Goal: Task Accomplishment & Management: Manage account settings

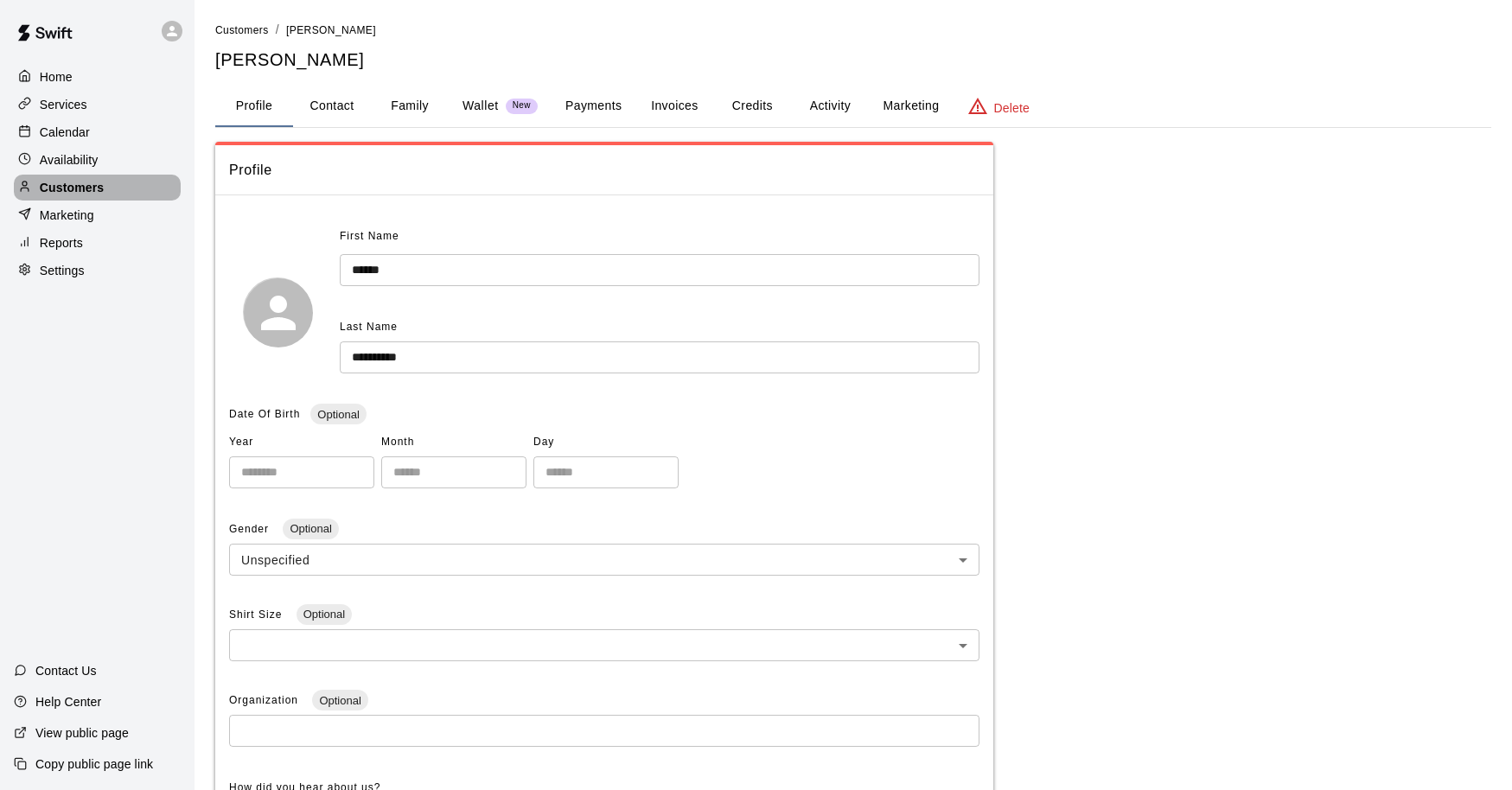
click at [107, 189] on div "Customers" at bounding box center [97, 187] width 167 height 26
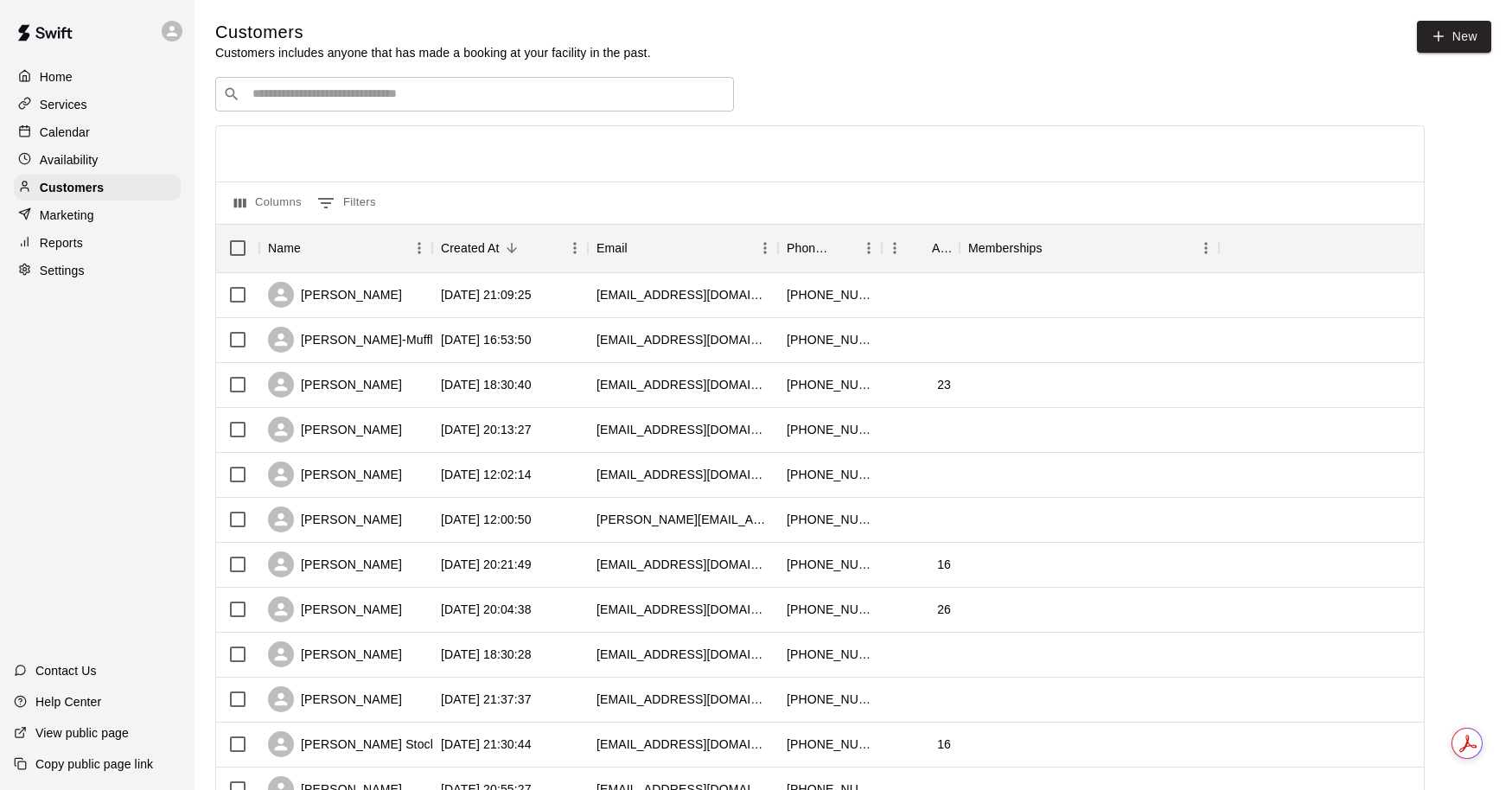
click at [395, 80] on div "​ ​" at bounding box center [474, 93] width 518 height 34
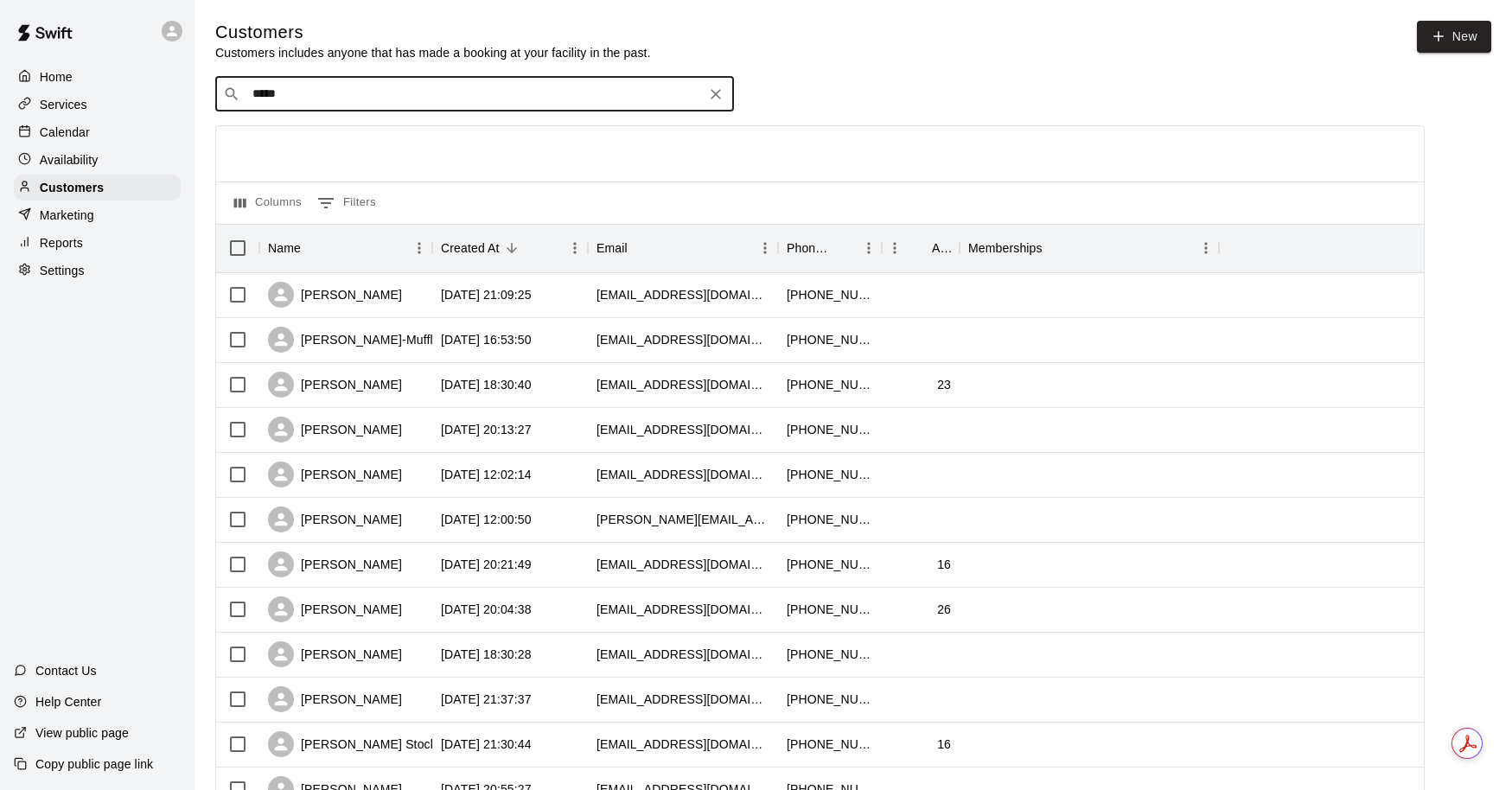
type input "******"
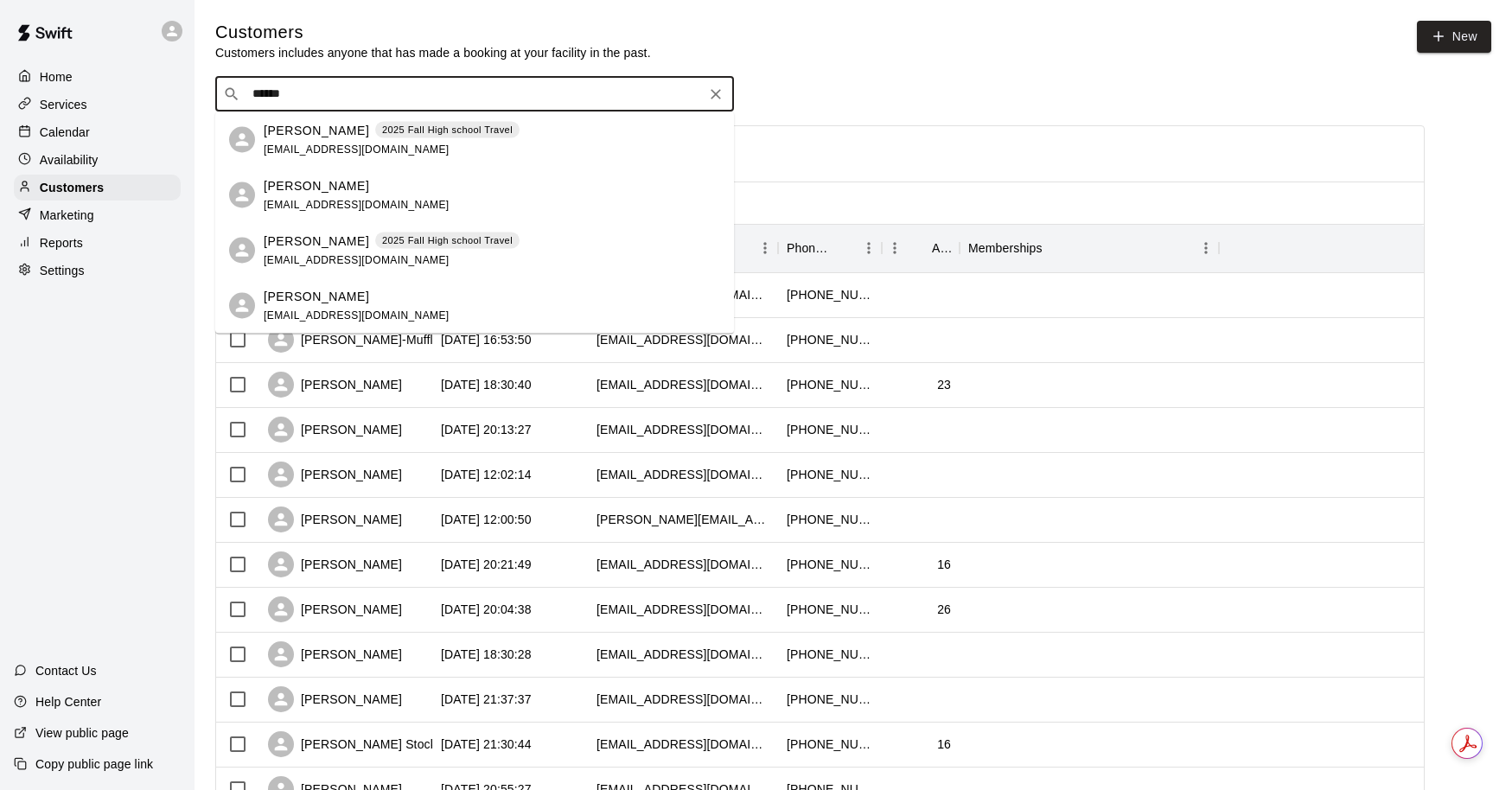
click at [531, 139] on div "[PERSON_NAME] 2025 Fall High school Travel [EMAIL_ADDRESS][DOMAIN_NAME]" at bounding box center [492, 139] width 456 height 37
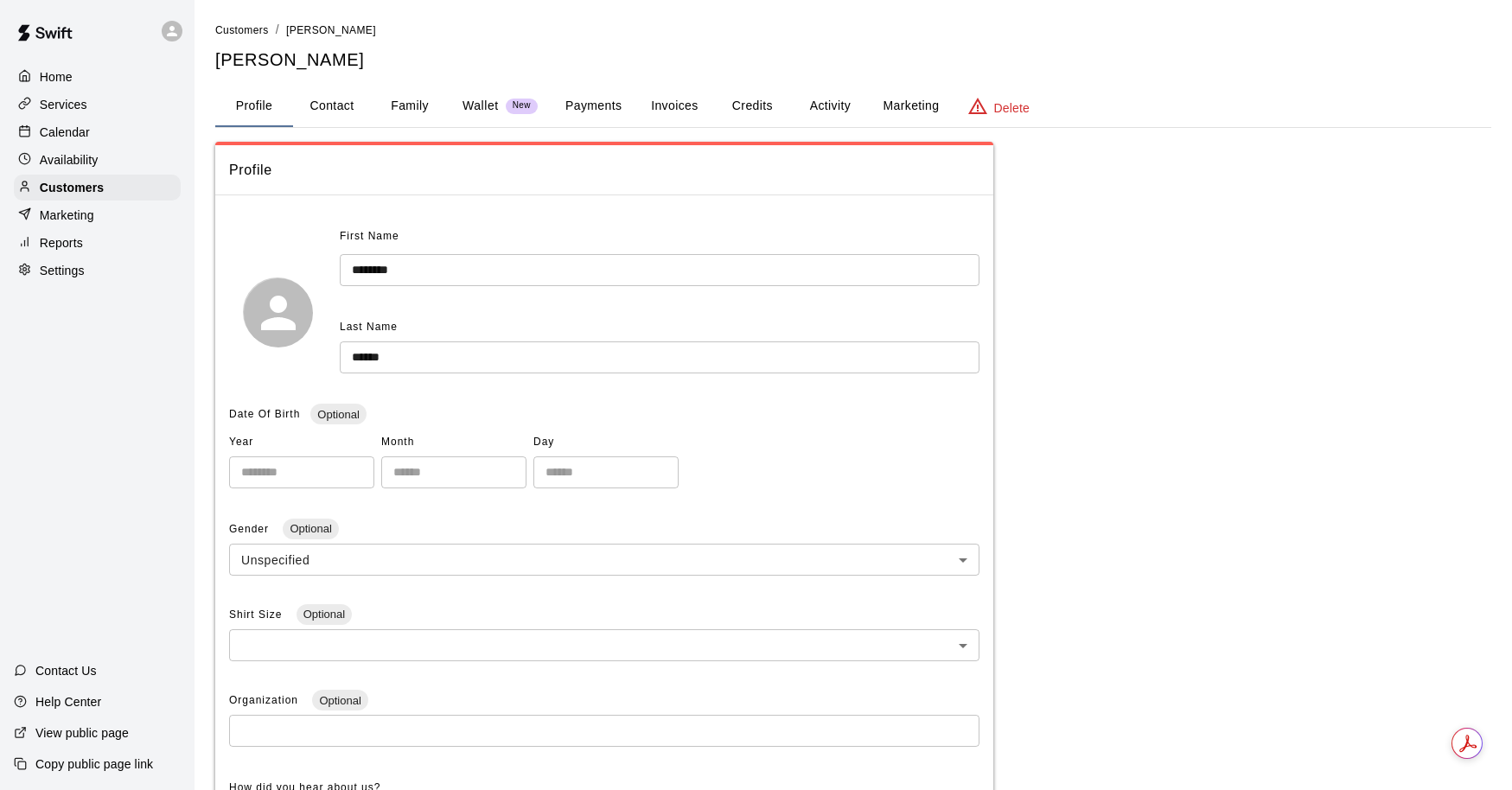
click at [385, 101] on button "Family" at bounding box center [409, 106] width 78 height 41
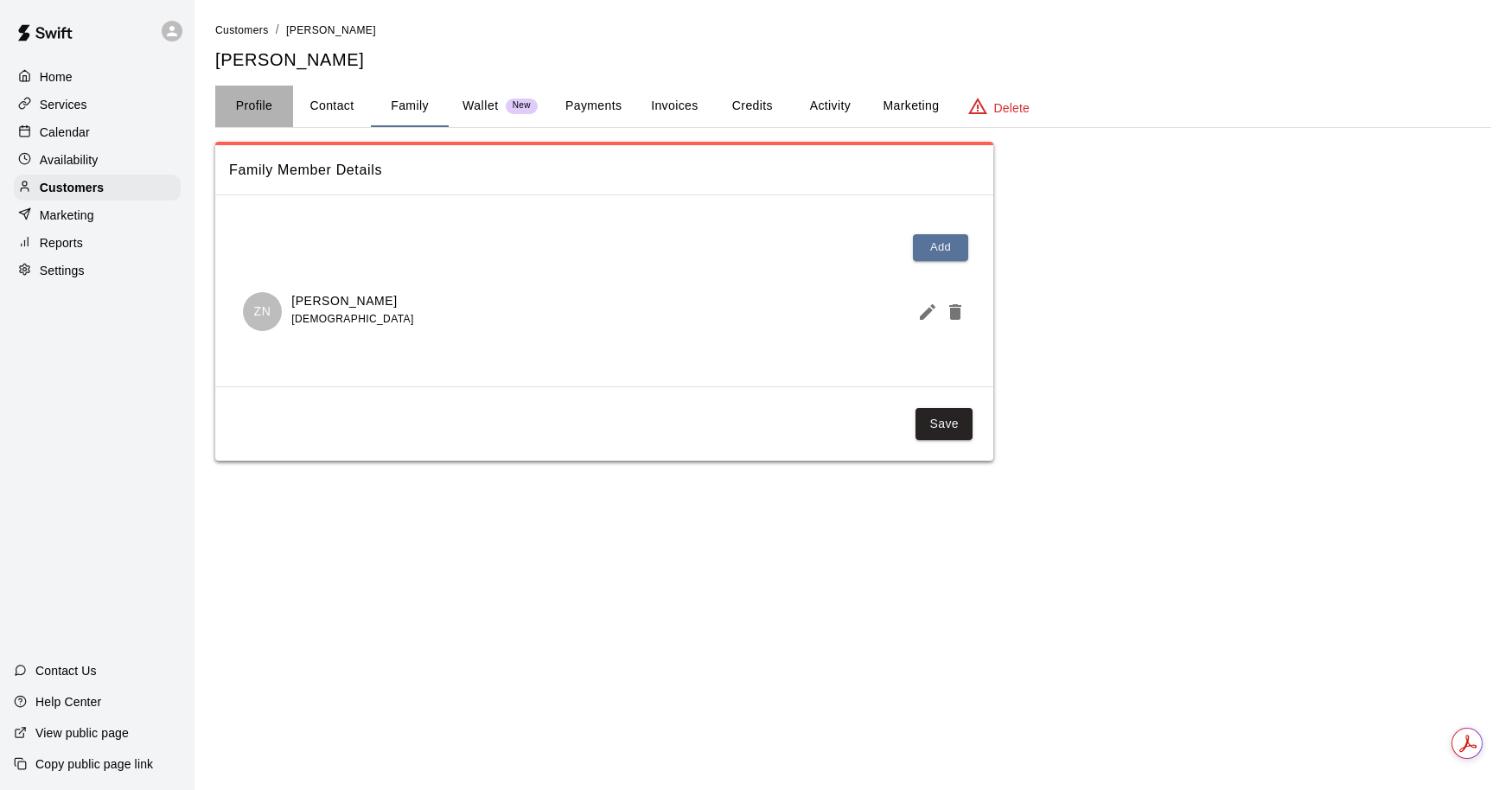
click at [255, 101] on button "Profile" at bounding box center [253, 106] width 78 height 41
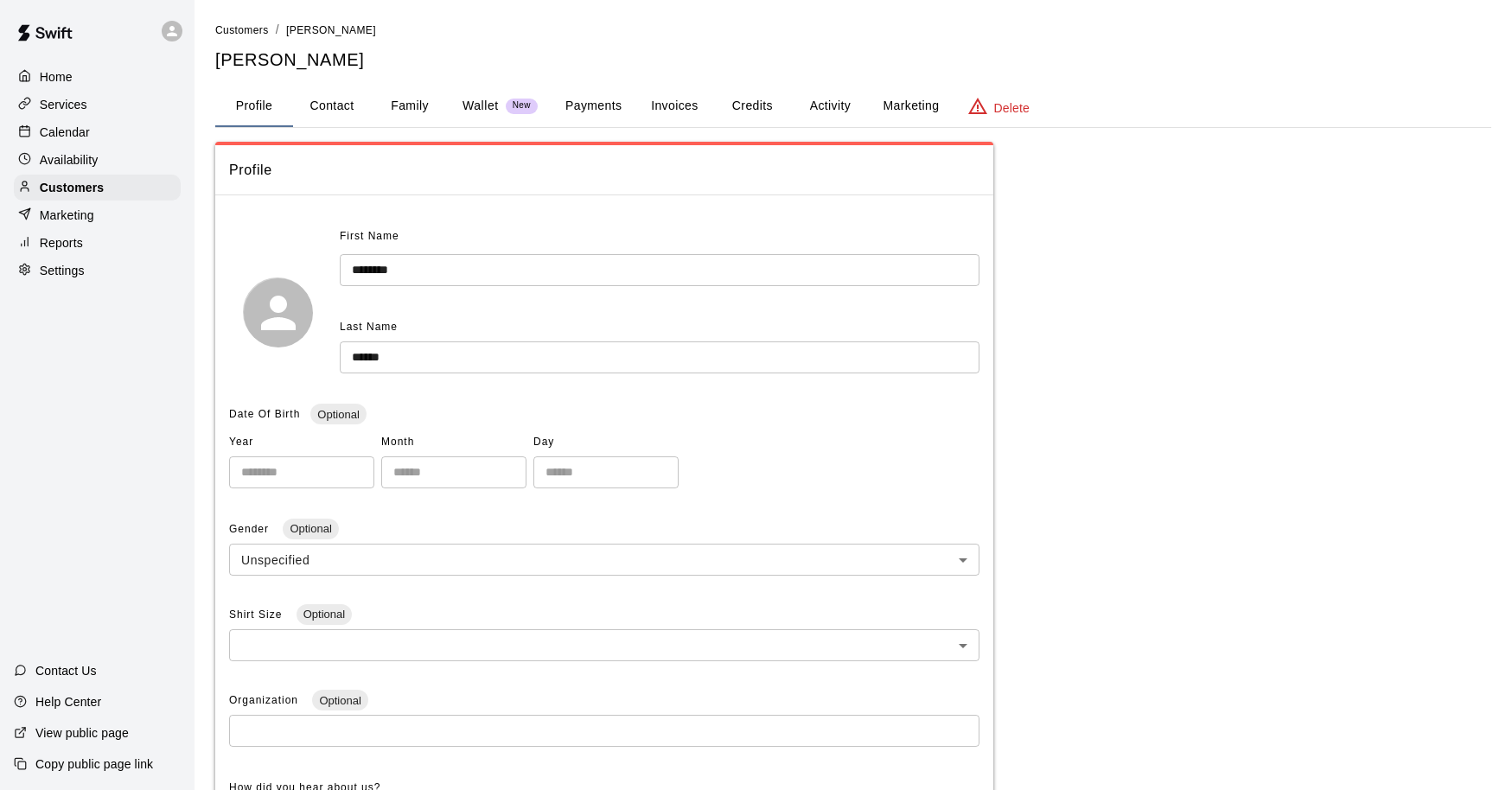
click at [413, 107] on button "Family" at bounding box center [409, 106] width 78 height 41
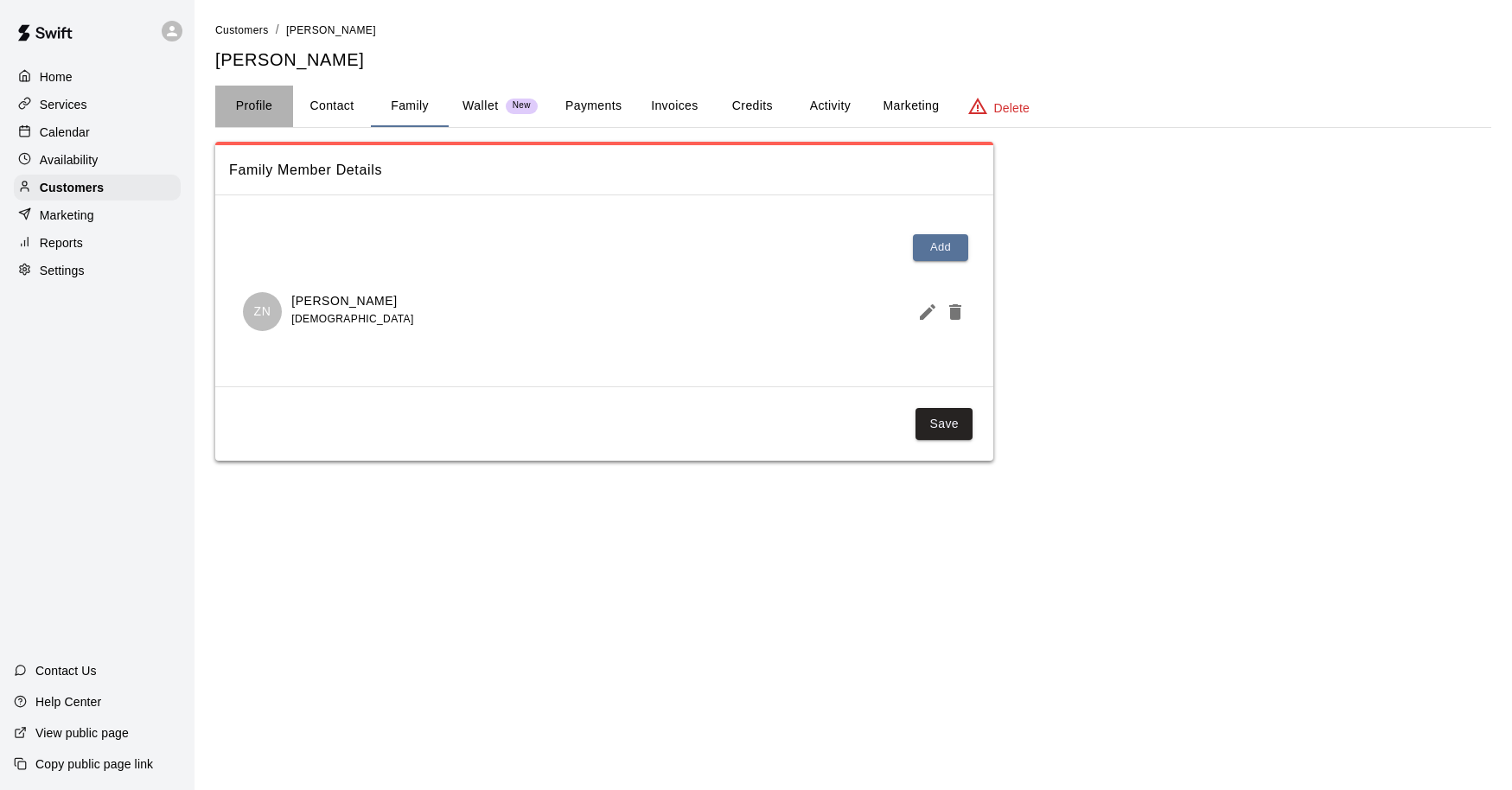
click at [261, 104] on button "Profile" at bounding box center [253, 106] width 78 height 41
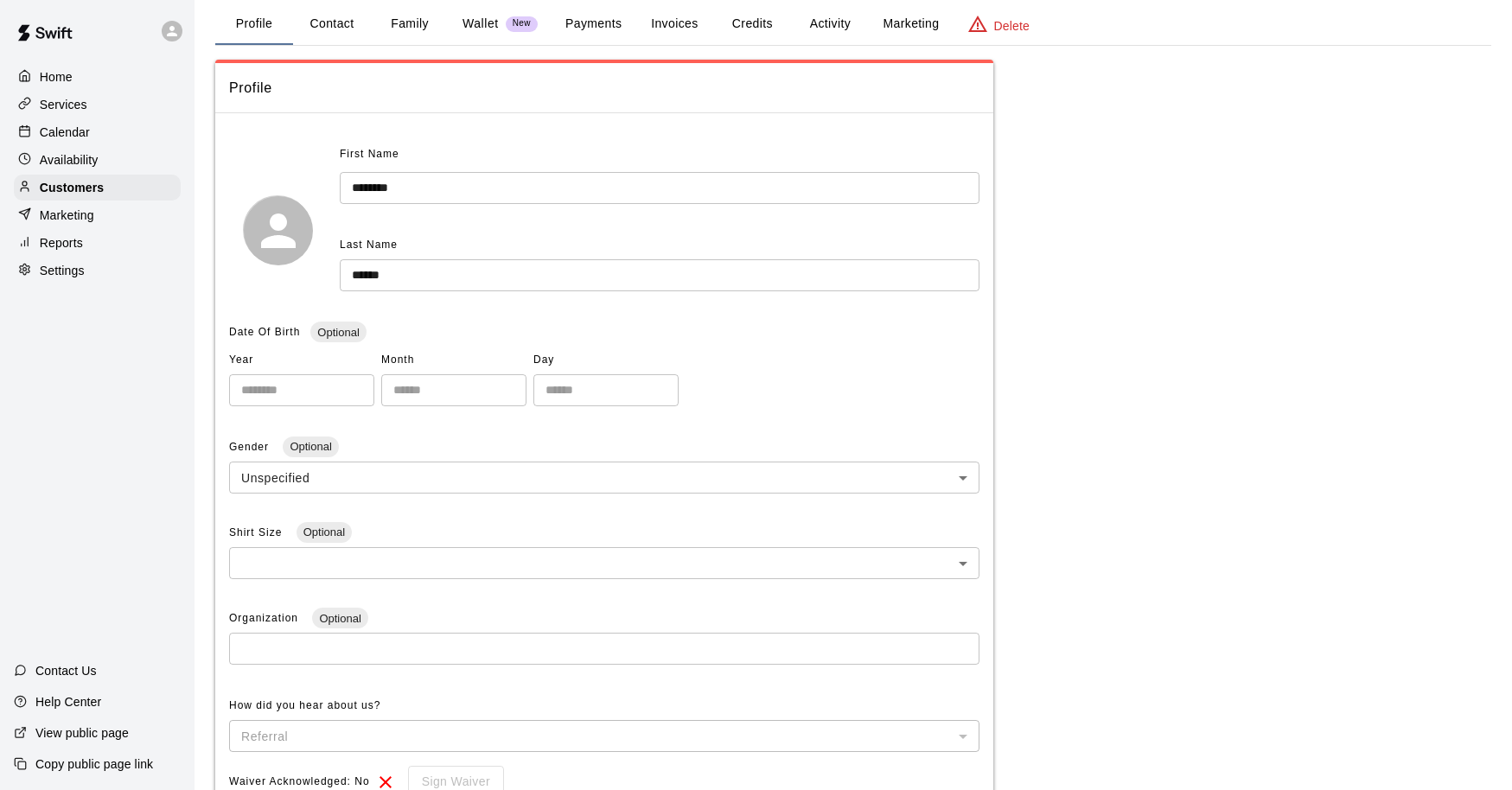
scroll to position [79, 0]
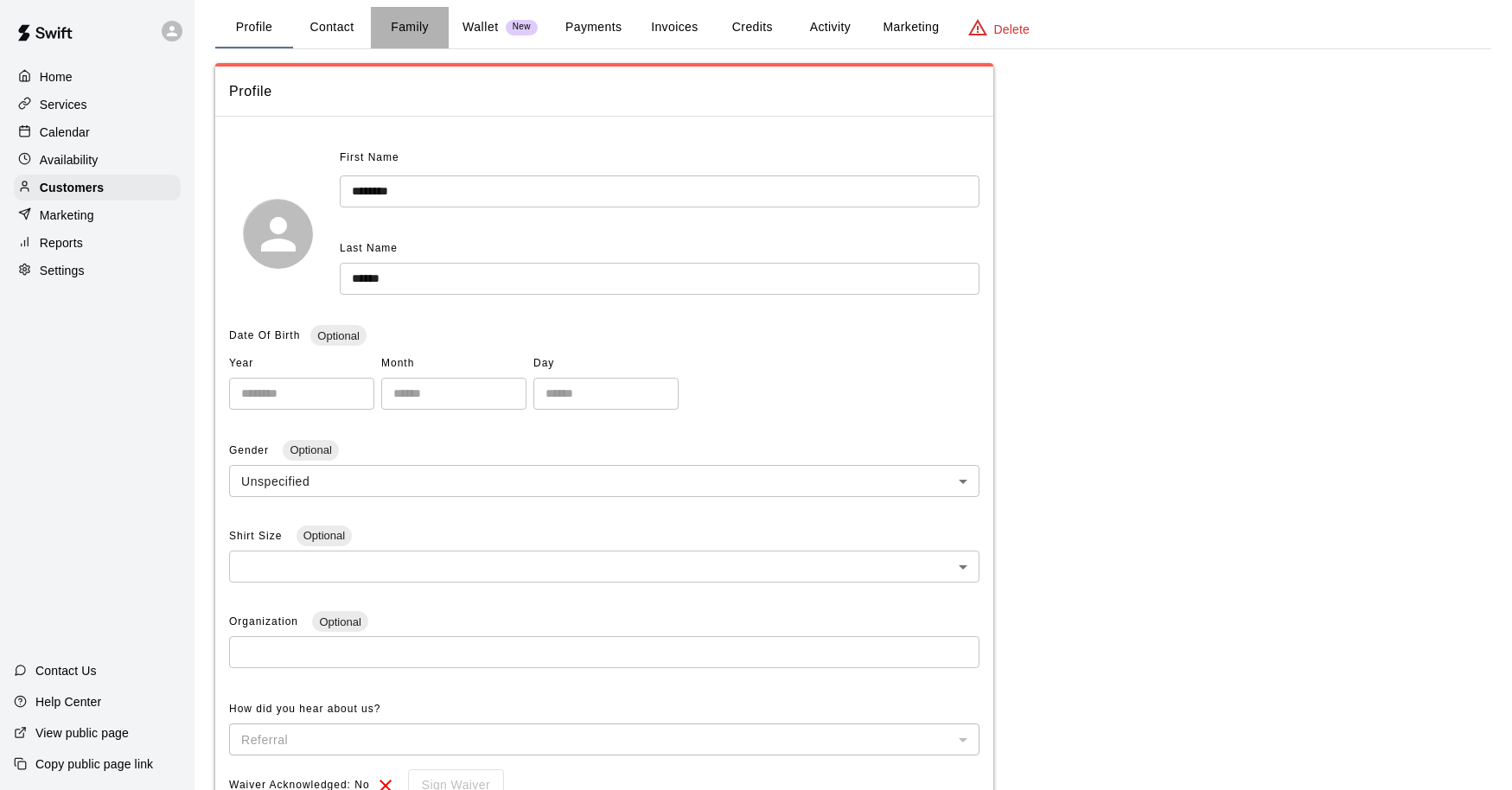
click at [412, 27] on button "Family" at bounding box center [409, 27] width 78 height 41
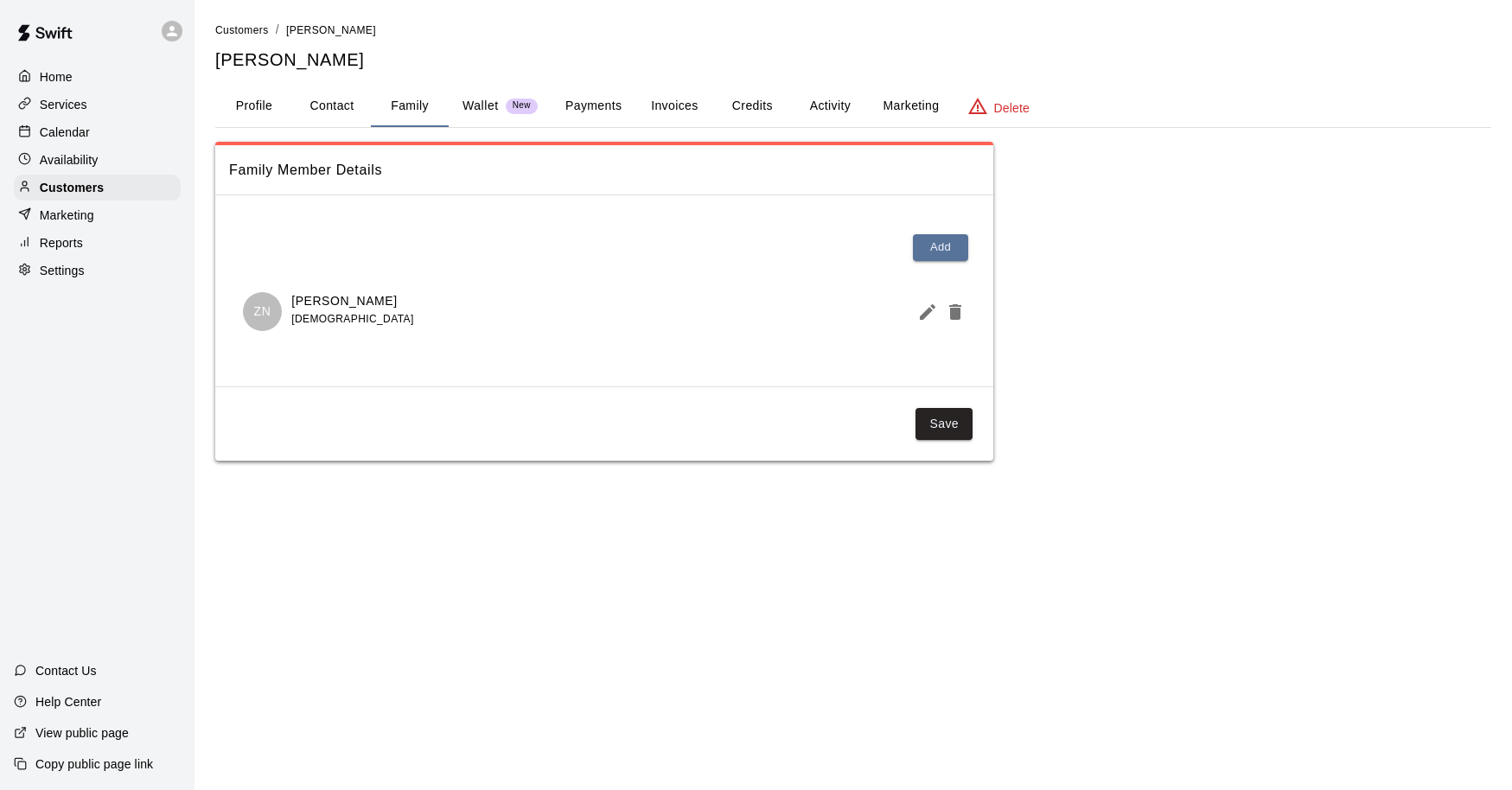
click at [351, 109] on button "Contact" at bounding box center [332, 106] width 78 height 41
select select "**"
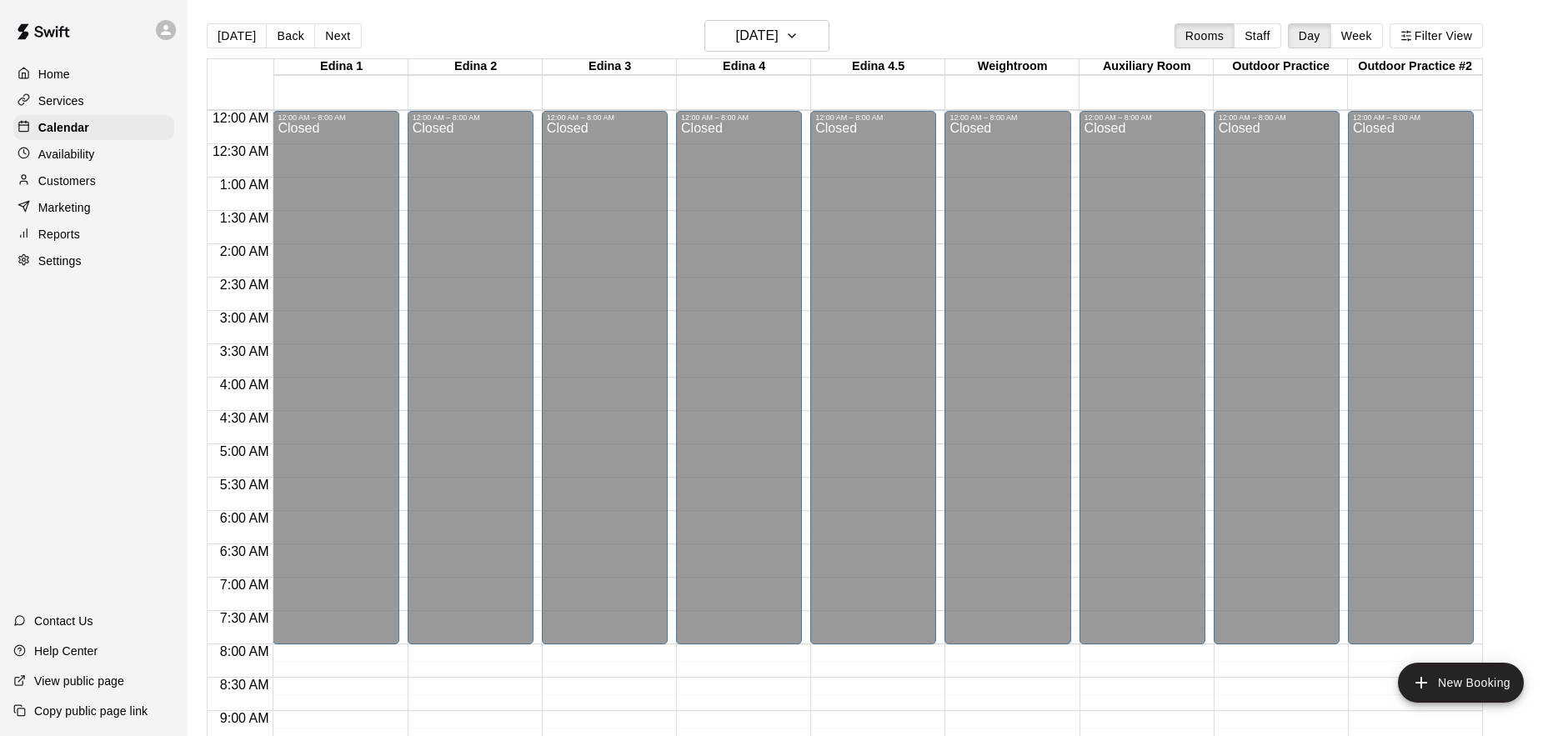
scroll to position [905, 0]
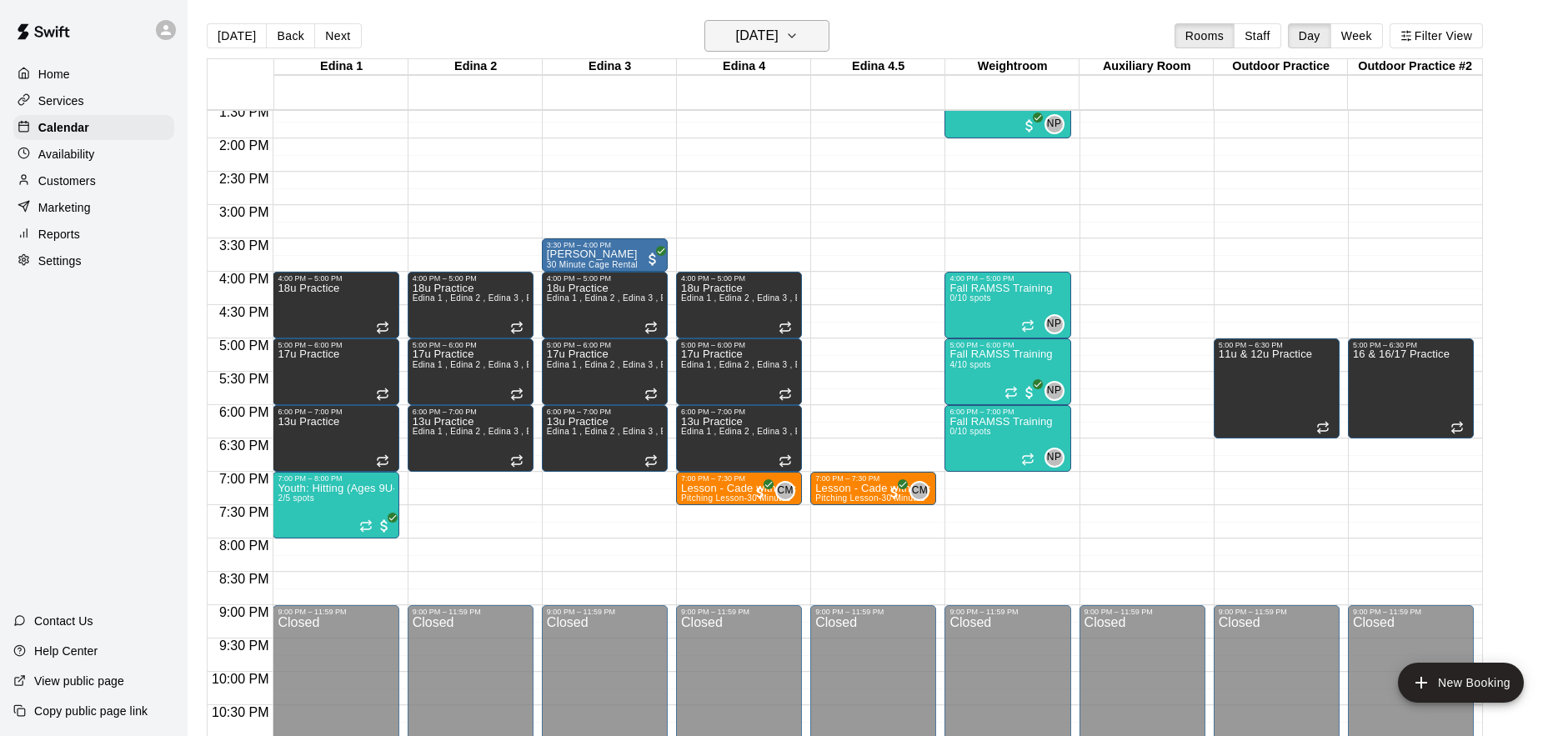
click at [799, 30] on icon "button" at bounding box center [792, 35] width 13 height 20
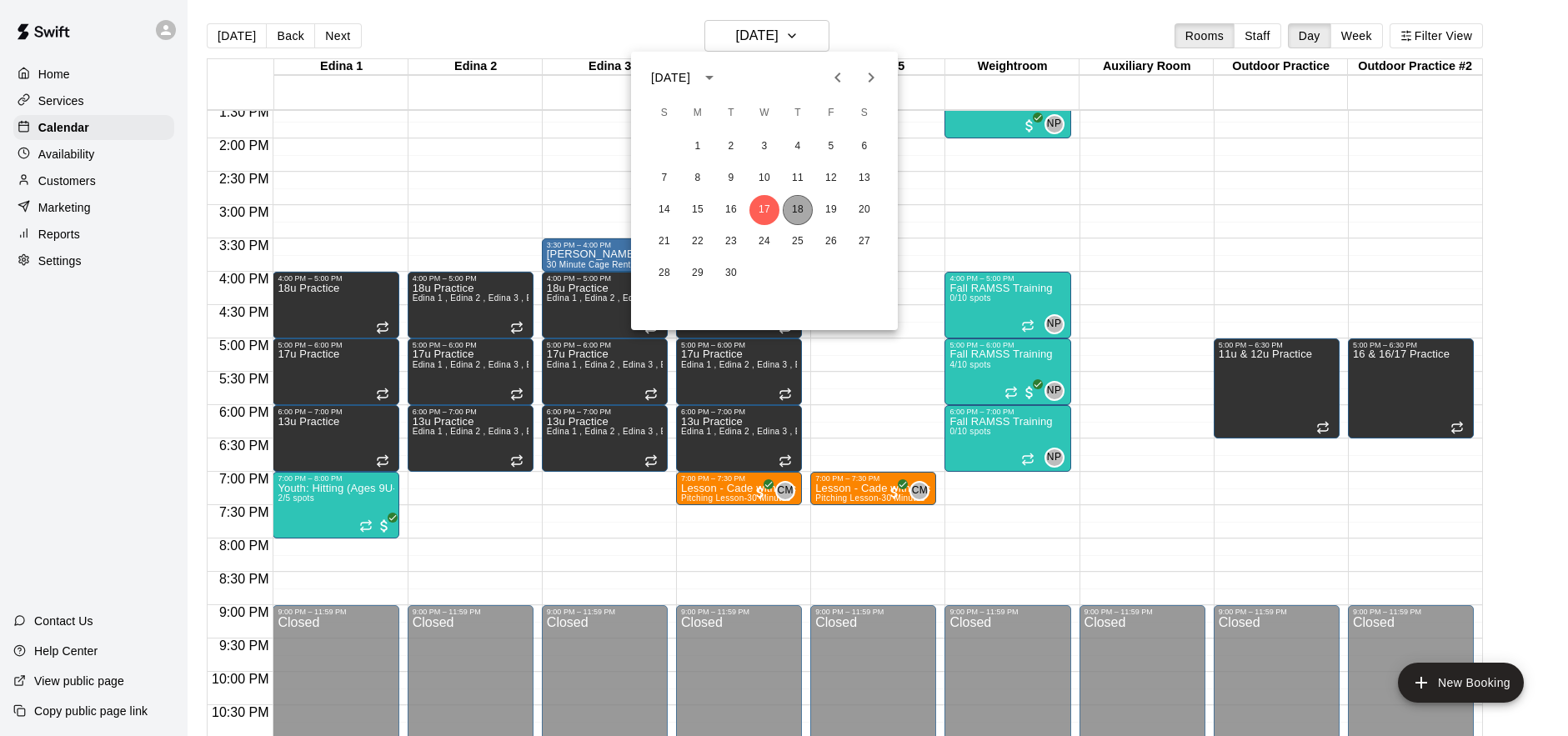
drag, startPoint x: 799, startPoint y: 211, endPoint x: 639, endPoint y: 178, distance: 163.4
click at [799, 211] on button "18" at bounding box center [798, 210] width 30 height 30
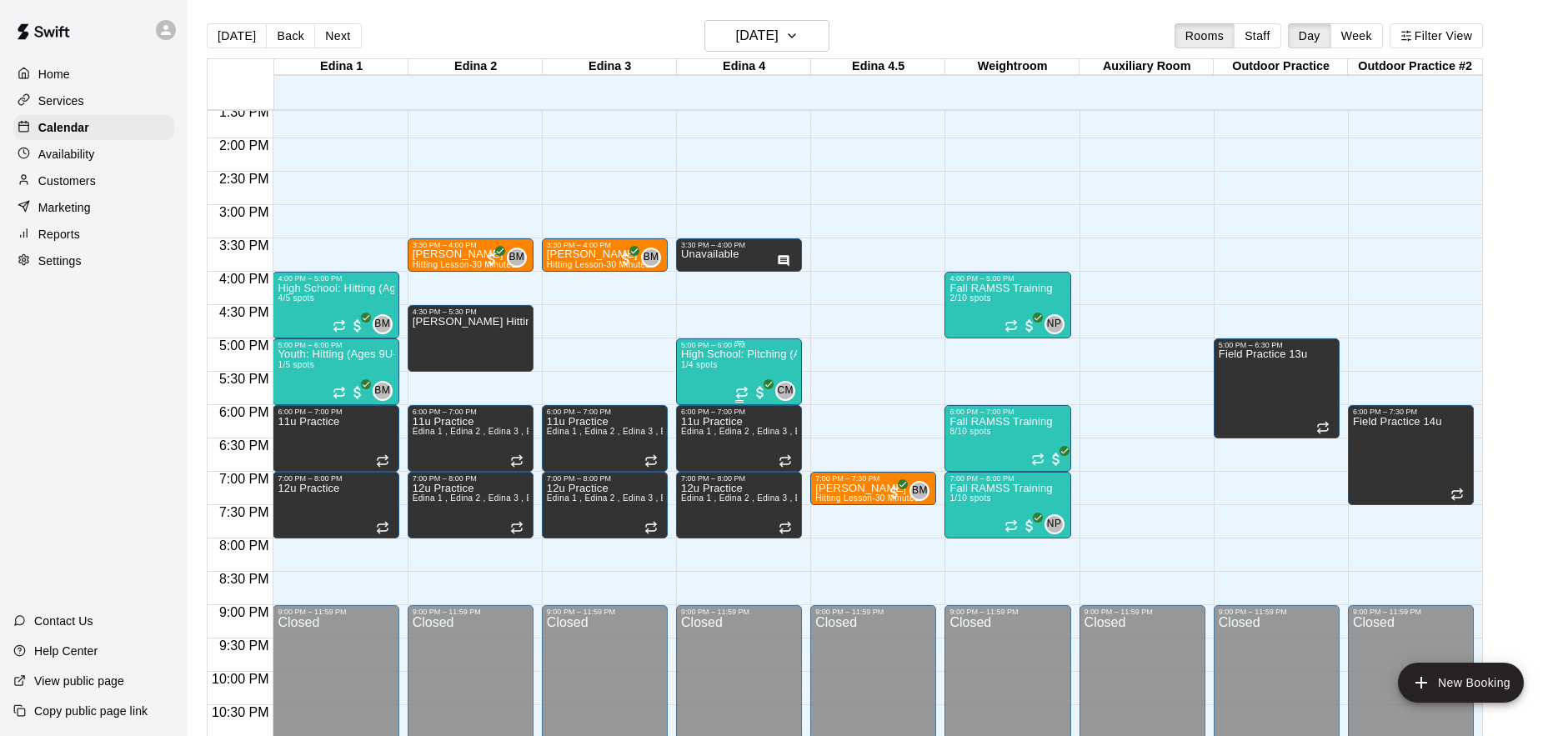
click at [731, 367] on div "High School: Pitching (Ages 14U-18U) 1/4 spots" at bounding box center [739, 717] width 115 height 736
click at [698, 402] on img "edit" at bounding box center [698, 406] width 19 height 19
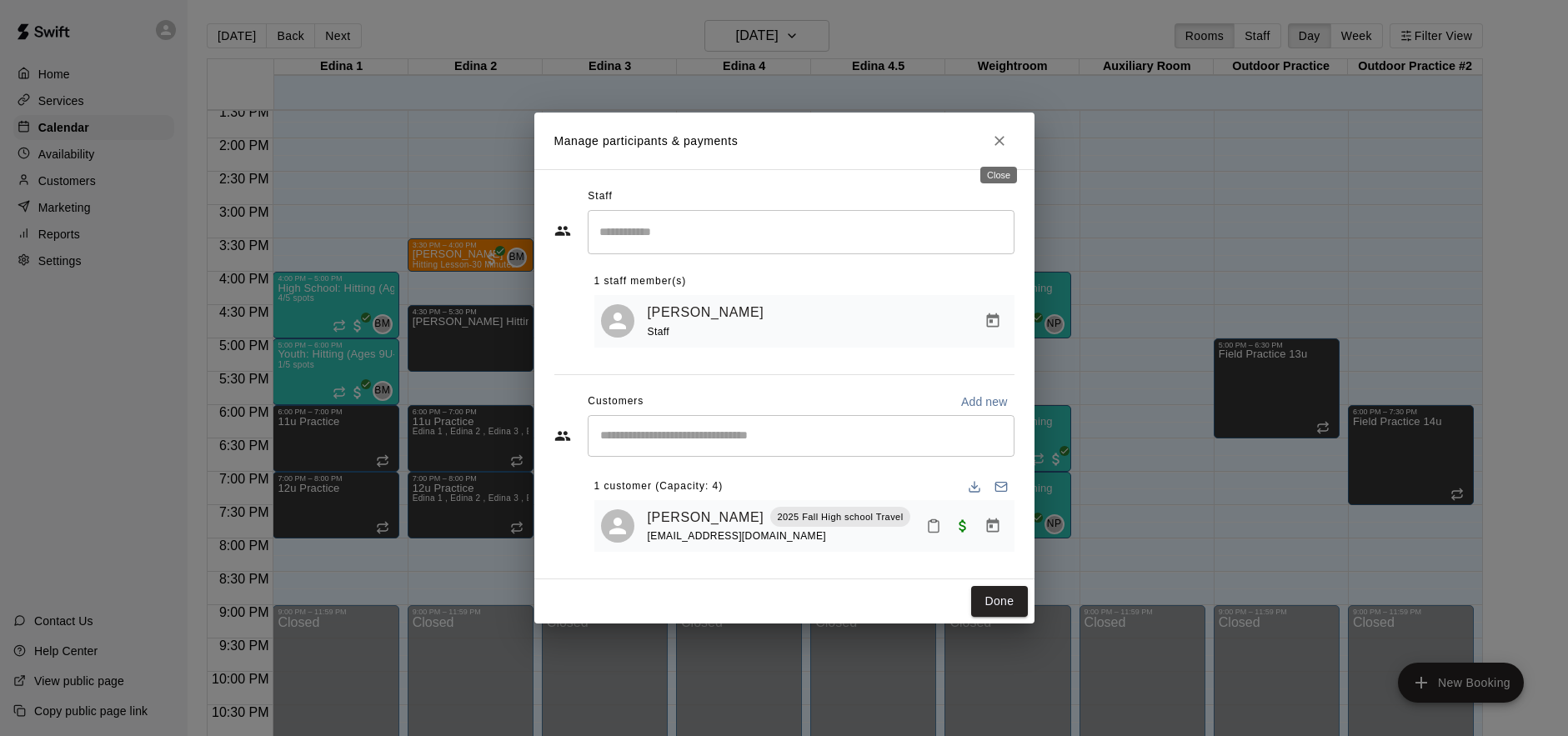
click at [999, 138] on icon "Close" at bounding box center [999, 141] width 10 height 10
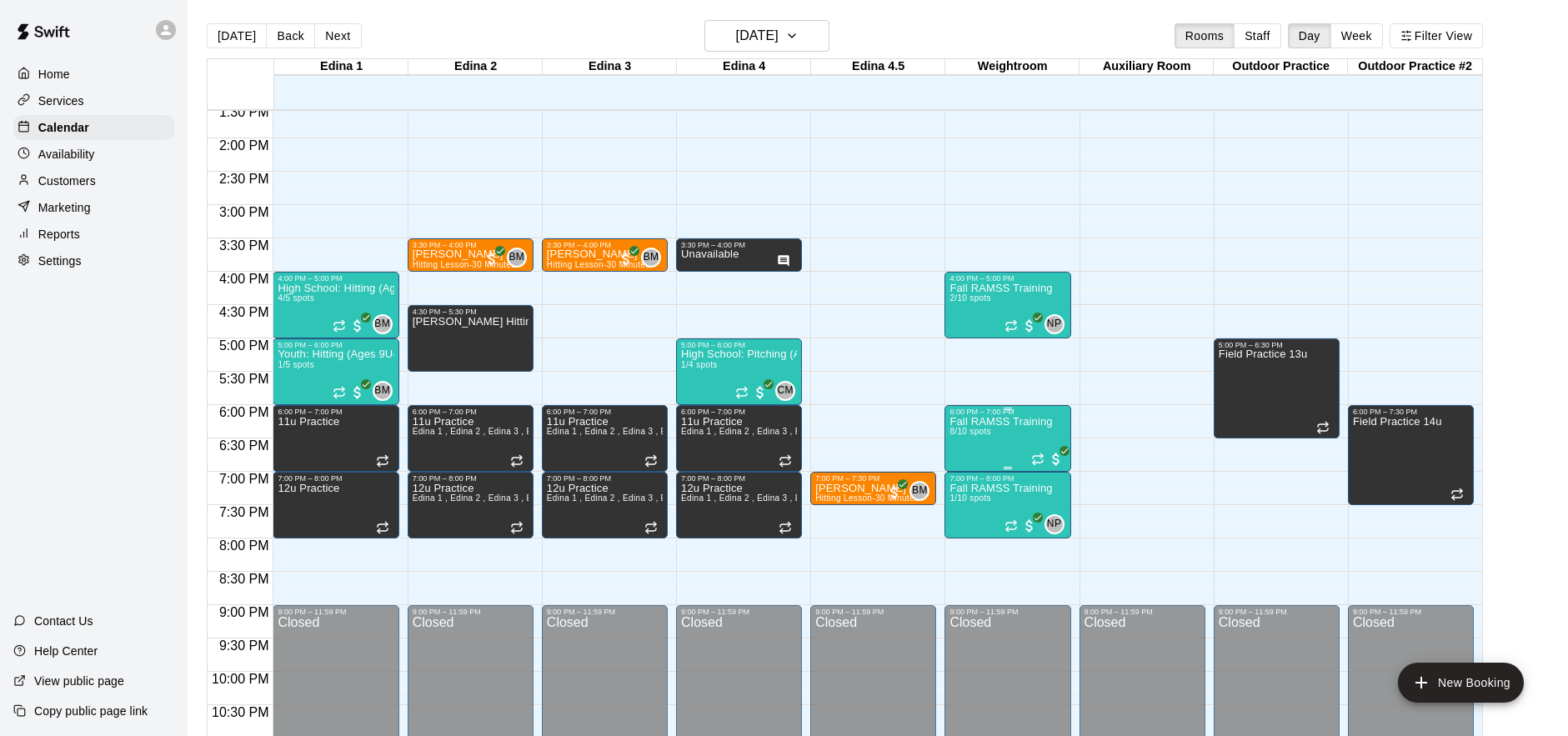
click at [1014, 422] on p "Fall RAMSS Training" at bounding box center [1000, 422] width 102 height 0
click at [955, 480] on button "edit" at bounding box center [966, 479] width 33 height 32
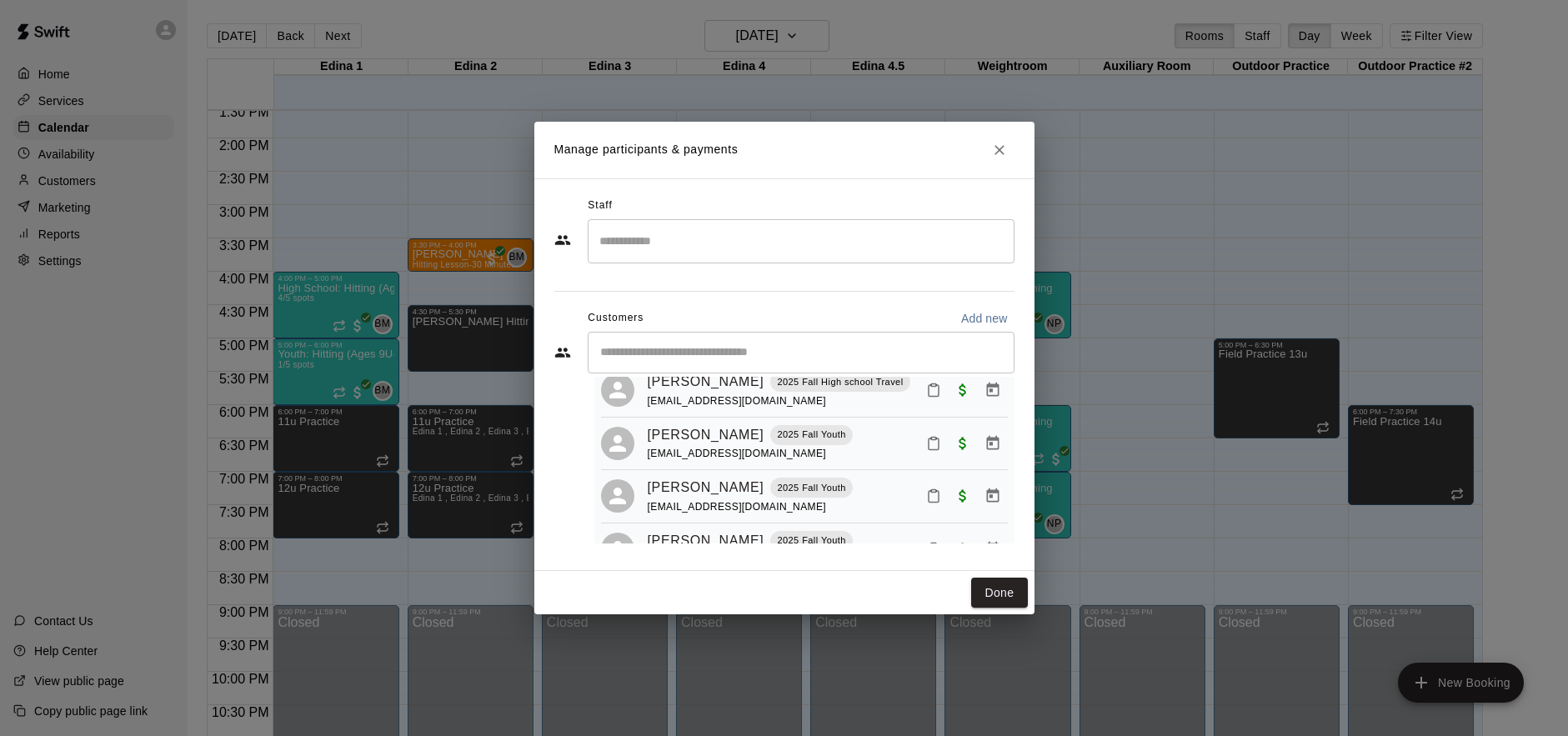
scroll to position [310, 0]
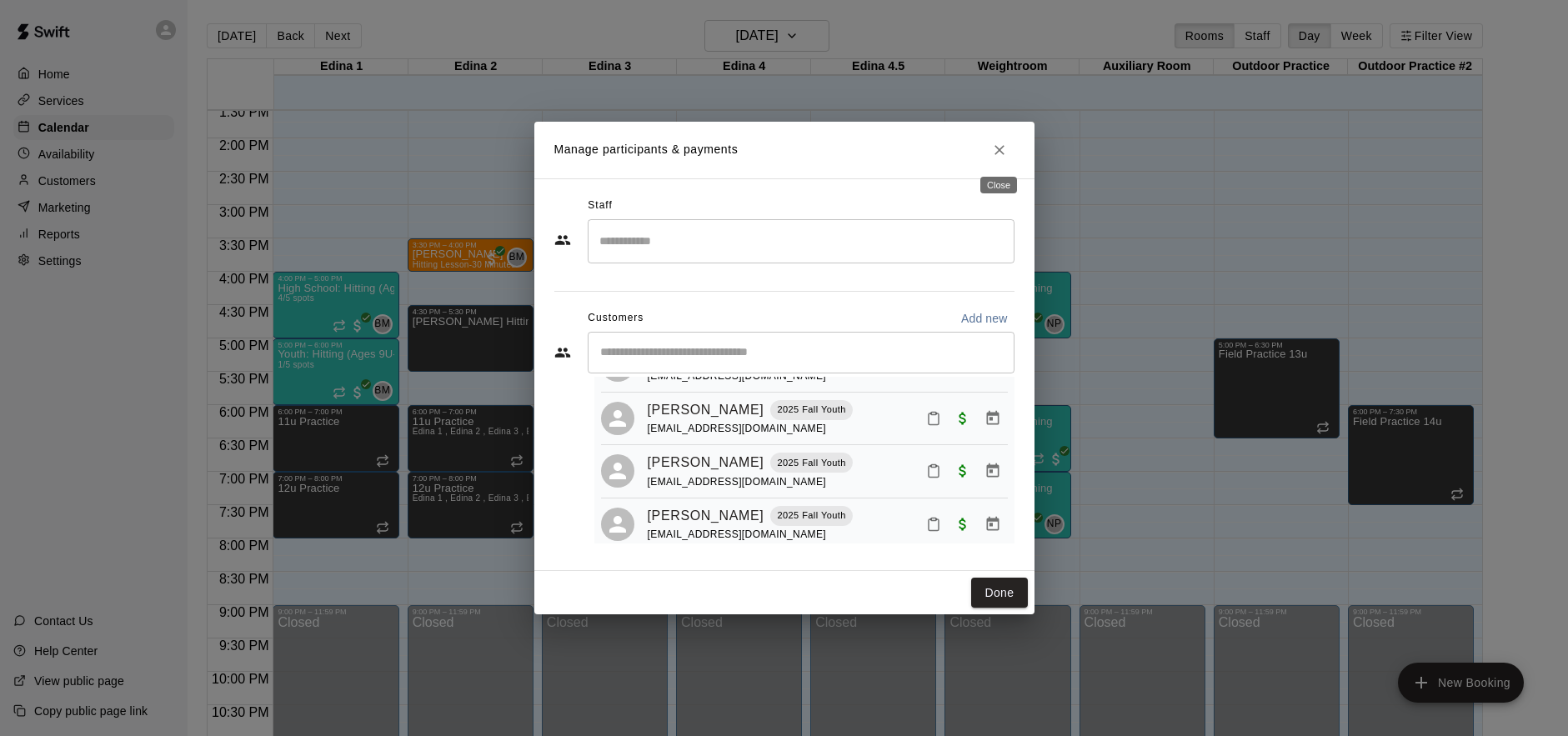
click at [1001, 150] on icon "Close" at bounding box center [999, 150] width 17 height 17
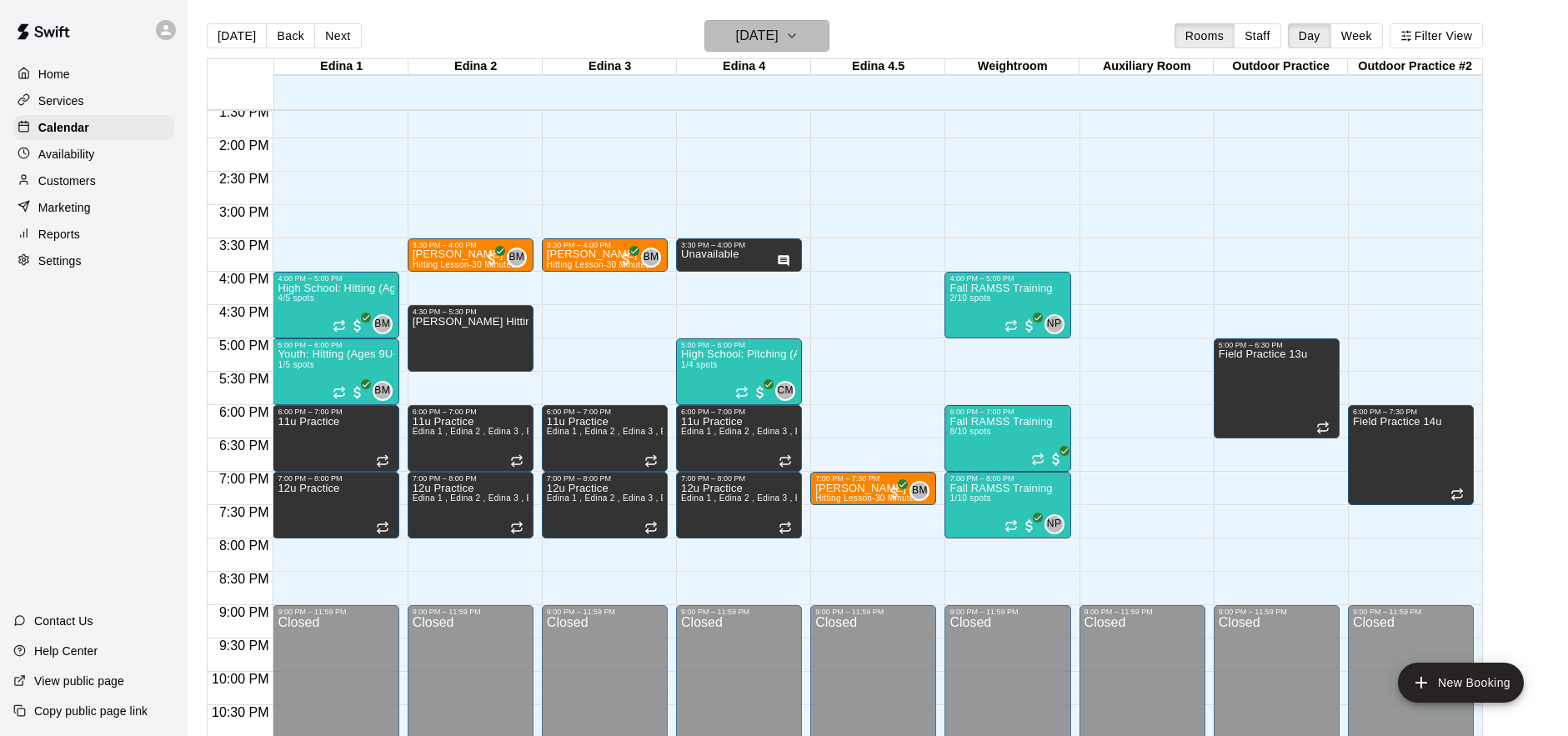
click at [779, 38] on h6 "Thursday Sep 18" at bounding box center [757, 36] width 43 height 24
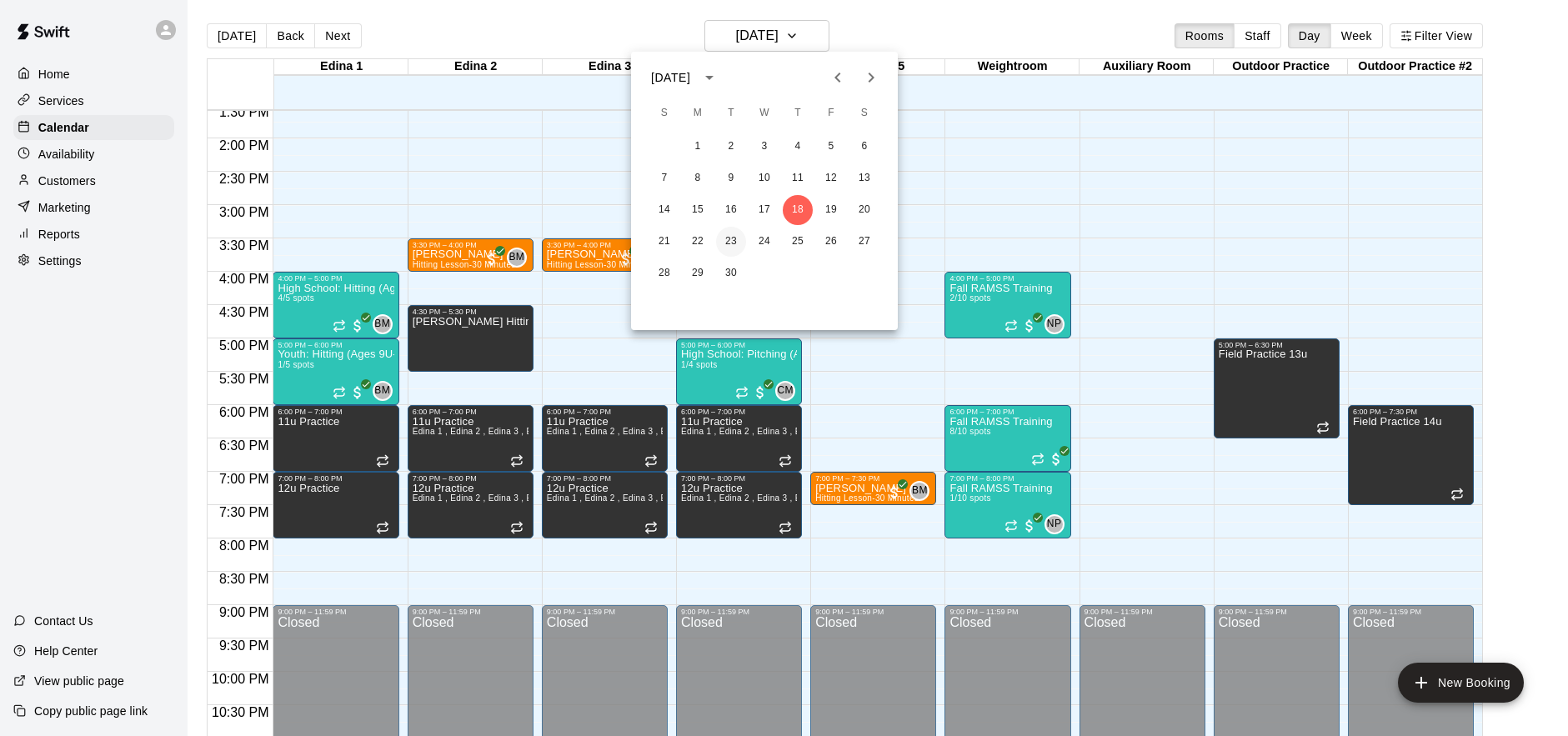
click at [733, 243] on button "23" at bounding box center [731, 242] width 30 height 30
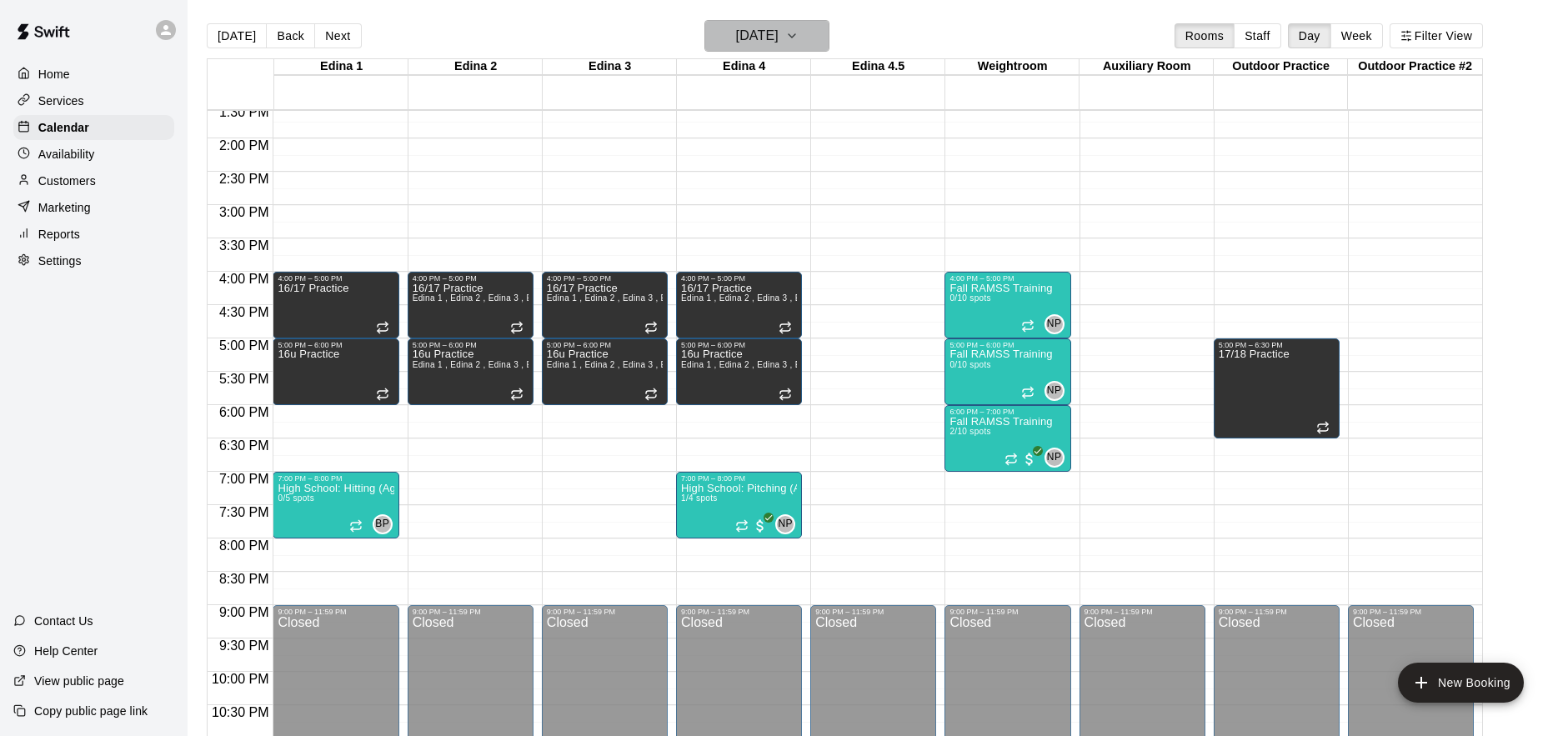
click at [799, 32] on icon "button" at bounding box center [792, 35] width 13 height 20
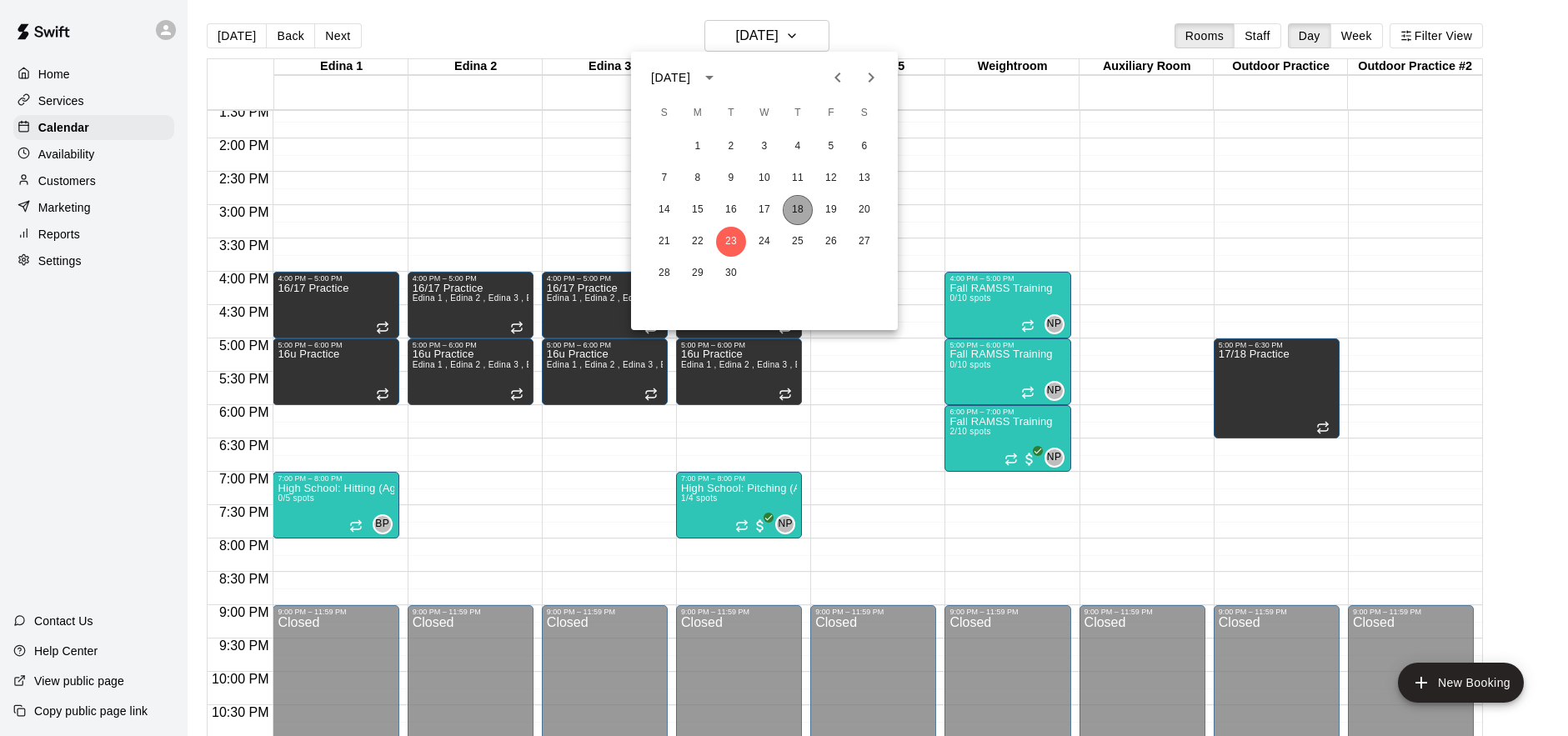
drag, startPoint x: 798, startPoint y: 203, endPoint x: 857, endPoint y: 49, distance: 164.9
click at [798, 203] on button "18" at bounding box center [798, 210] width 30 height 30
